Goal: Task Accomplishment & Management: Complete application form

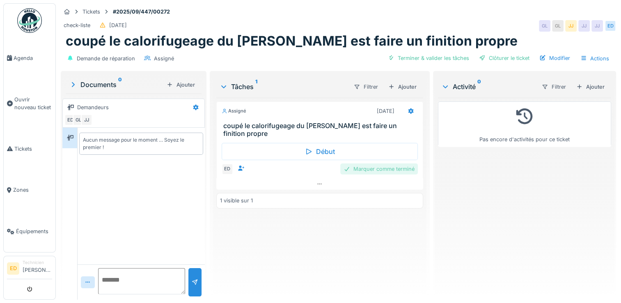
click at [376, 163] on div "Marquer comme terminé" at bounding box center [379, 168] width 78 height 11
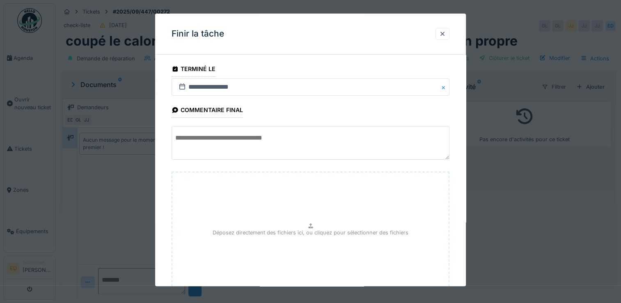
click at [349, 140] on textarea at bounding box center [311, 143] width 278 height 34
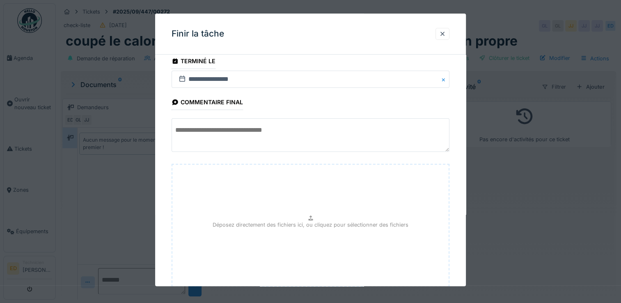
scroll to position [61, 0]
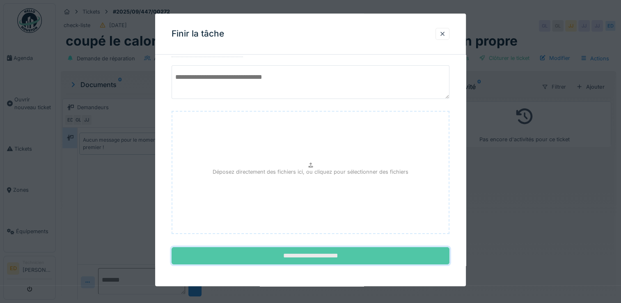
click at [315, 249] on input "**********" at bounding box center [311, 256] width 278 height 17
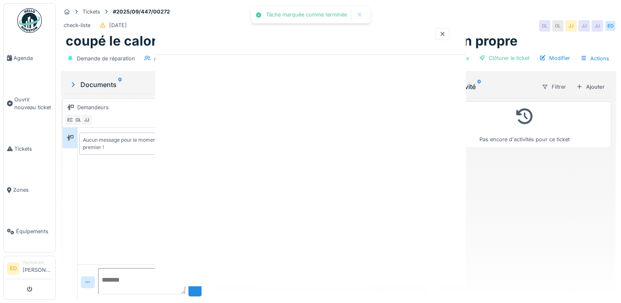
scroll to position [0, 0]
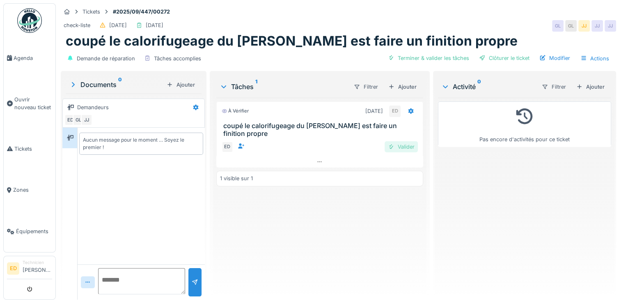
click at [397, 141] on div "Valider" at bounding box center [401, 146] width 33 height 11
click at [5, 60] on link "Agenda" at bounding box center [30, 57] width 52 height 41
